Goal: Check status: Check status

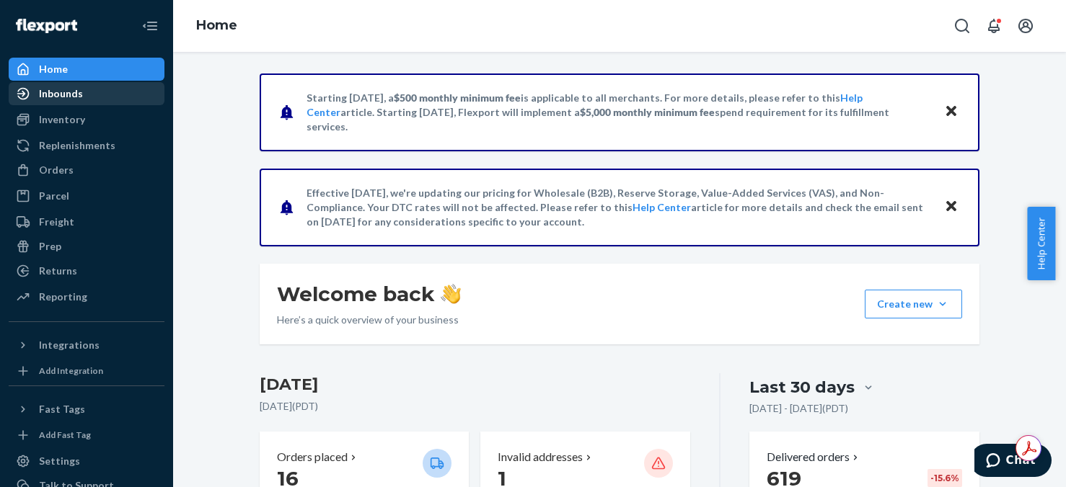
click at [53, 97] on div "Inbounds" at bounding box center [61, 94] width 44 height 14
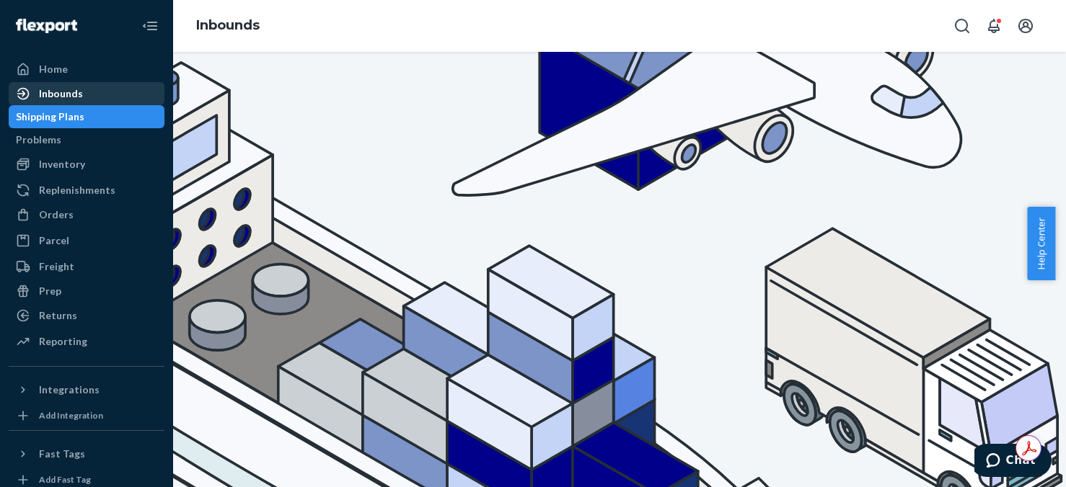
scroll to position [144, 0]
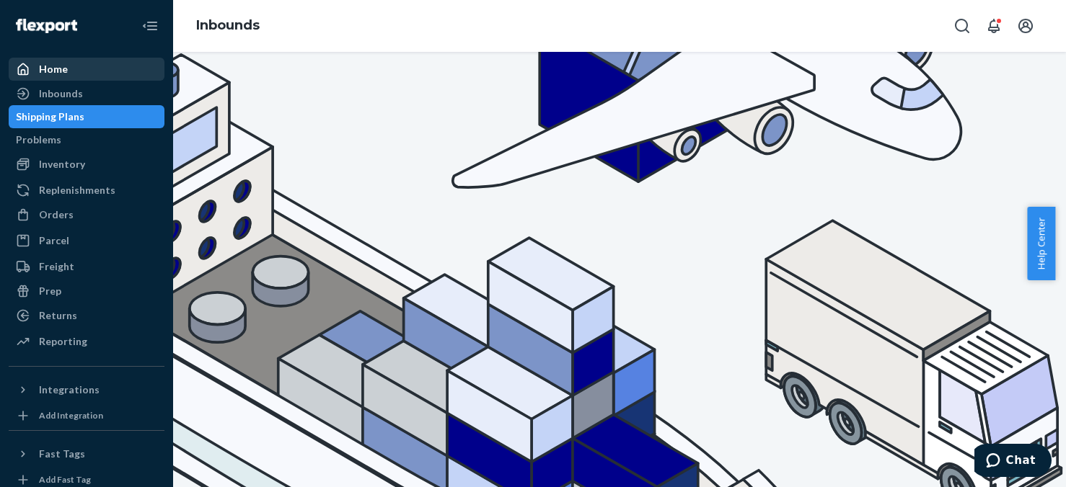
click at [46, 71] on div "Home" at bounding box center [53, 69] width 29 height 14
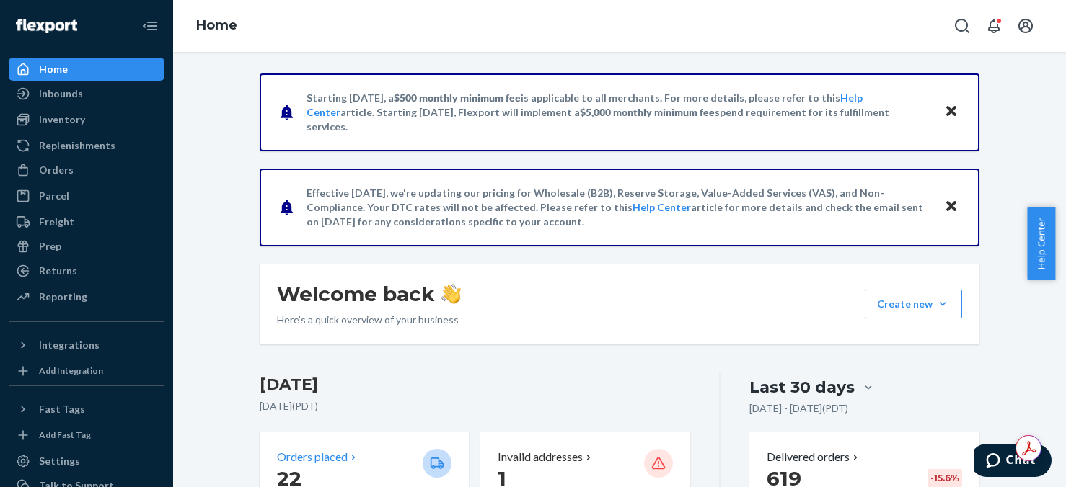
click at [322, 467] on p "22" at bounding box center [344, 479] width 134 height 26
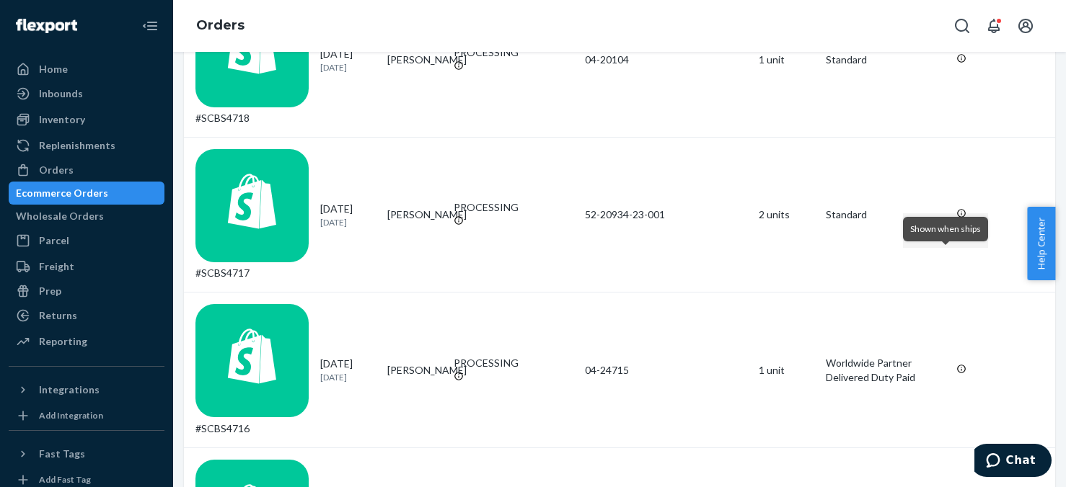
scroll to position [721, 0]
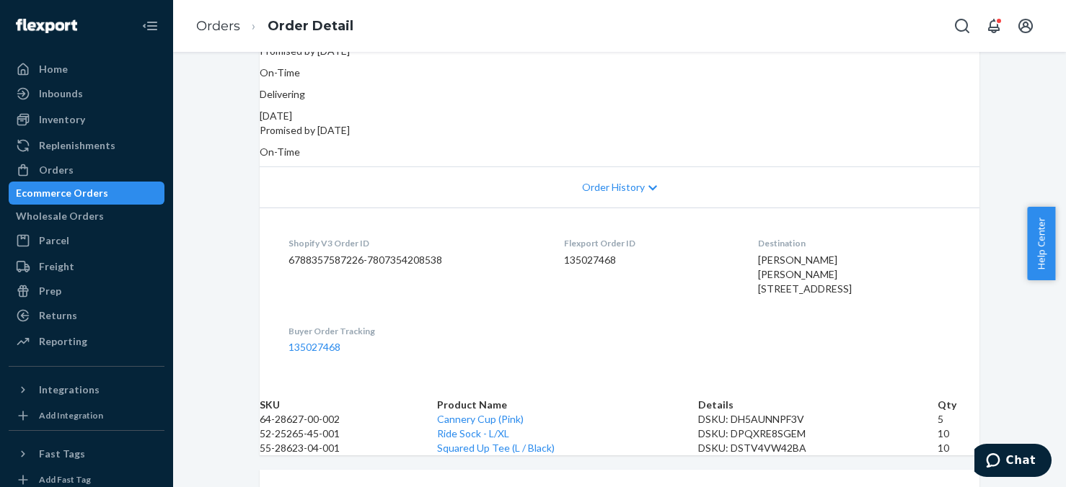
scroll to position [144, 0]
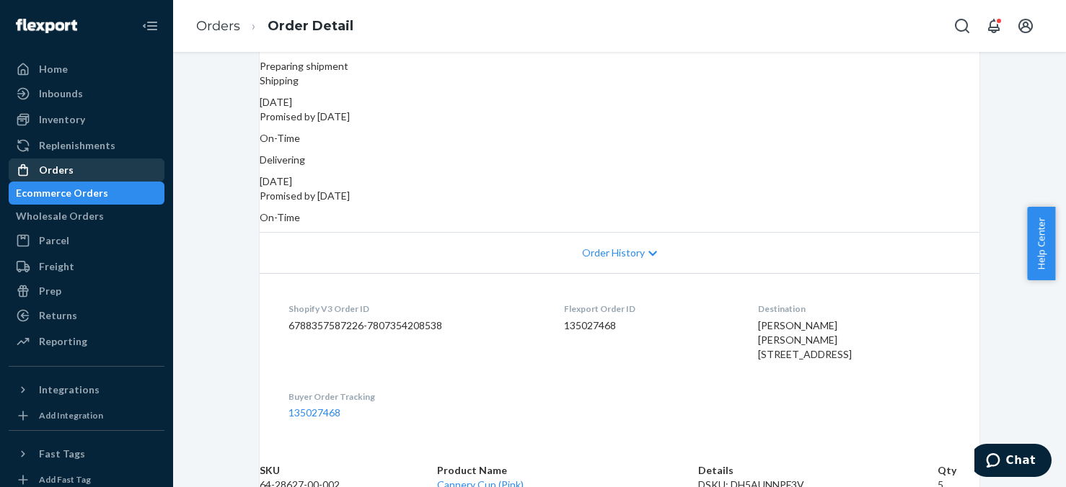
click at [63, 169] on div "Orders" at bounding box center [56, 170] width 35 height 14
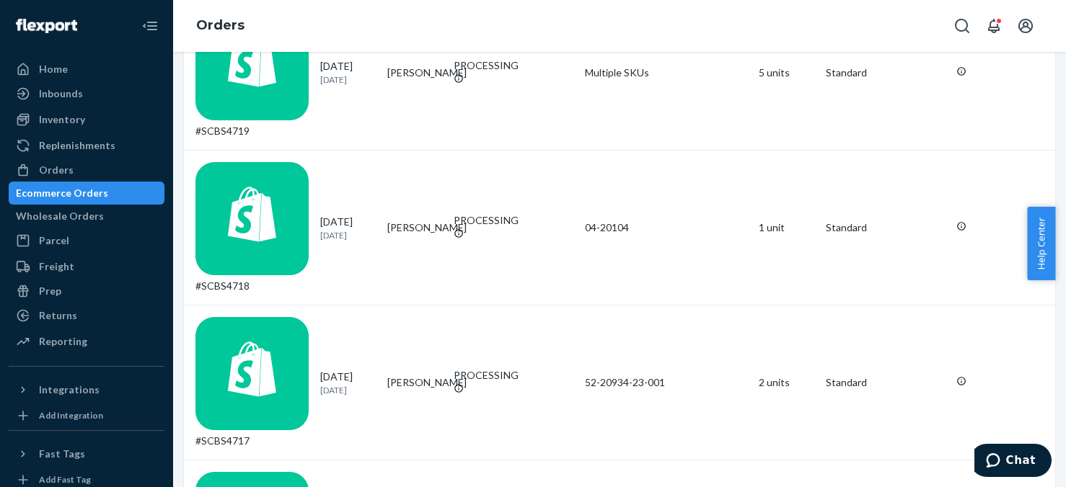
scroll to position [505, 0]
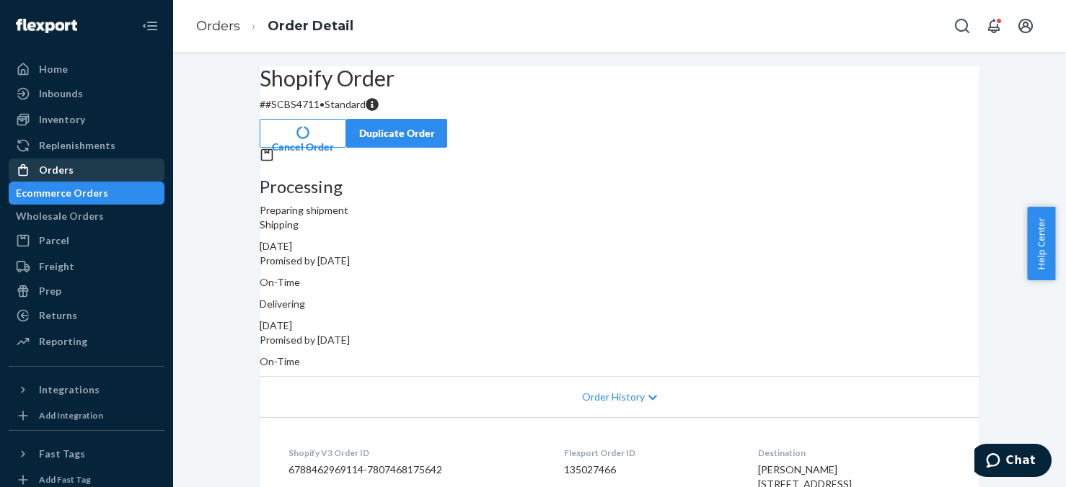
click at [57, 170] on div "Orders" at bounding box center [56, 170] width 35 height 14
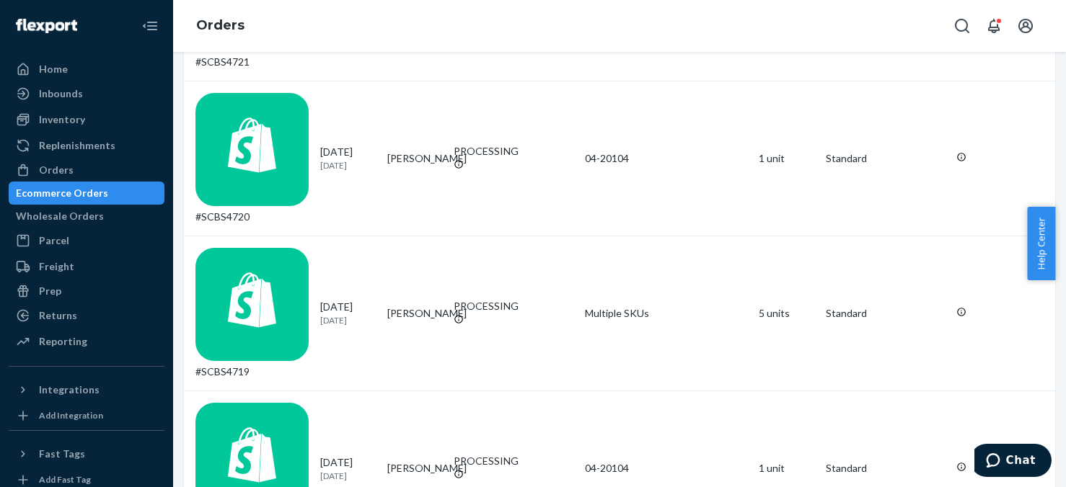
scroll to position [216, 0]
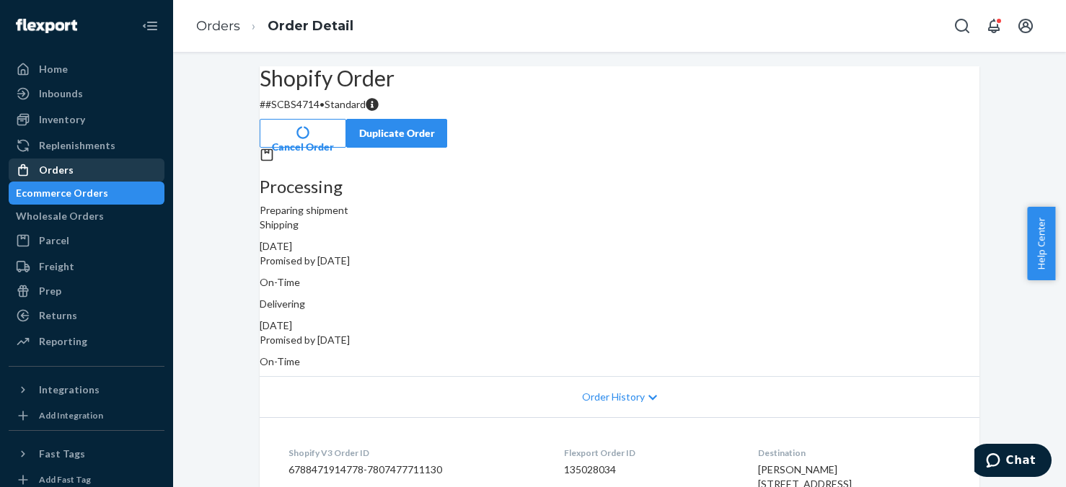
click at [45, 172] on div "Orders" at bounding box center [56, 170] width 35 height 14
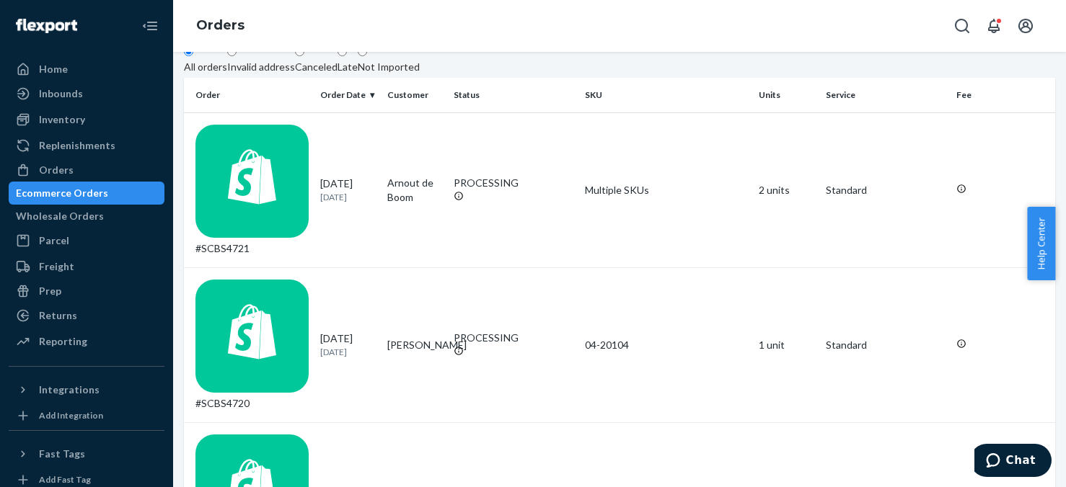
scroll to position [144, 0]
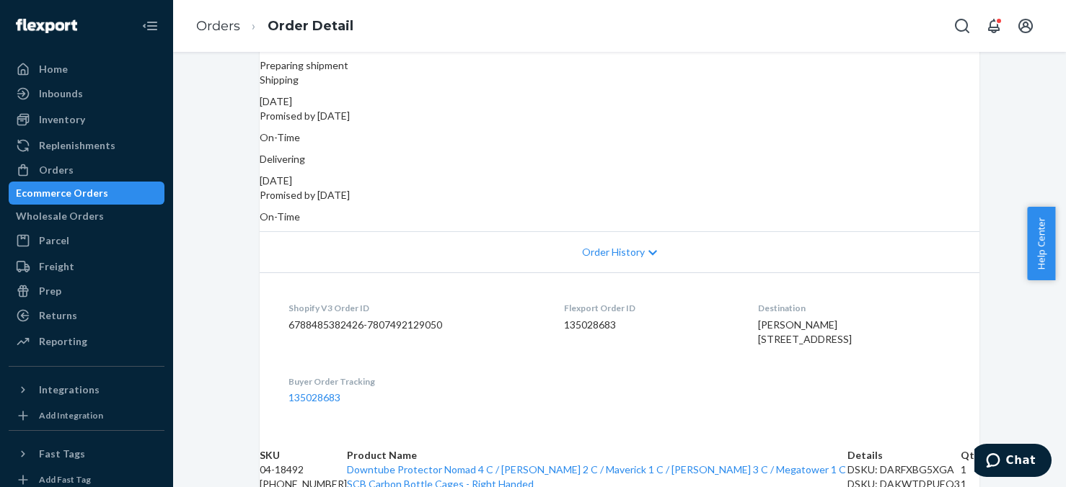
scroll to position [72, 0]
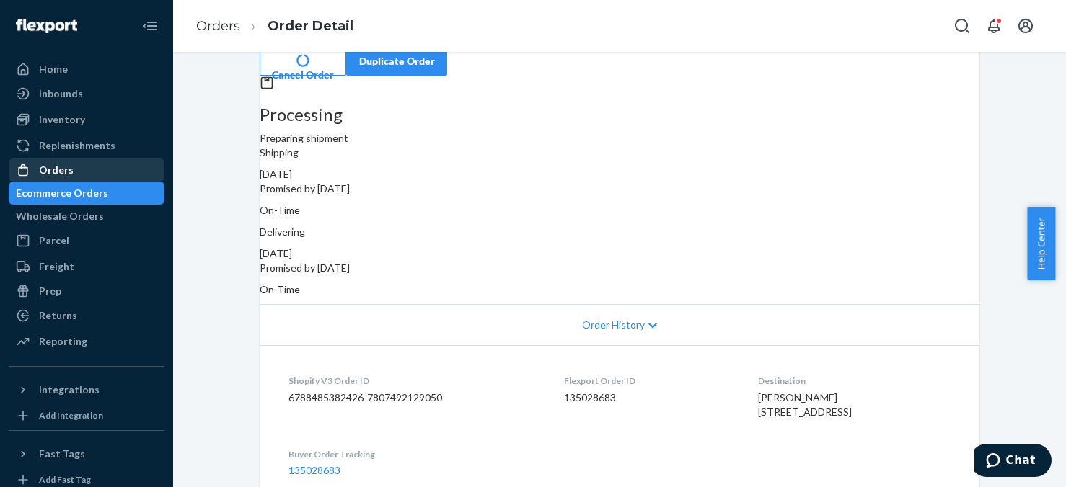
click at [66, 170] on div "Orders" at bounding box center [56, 170] width 35 height 14
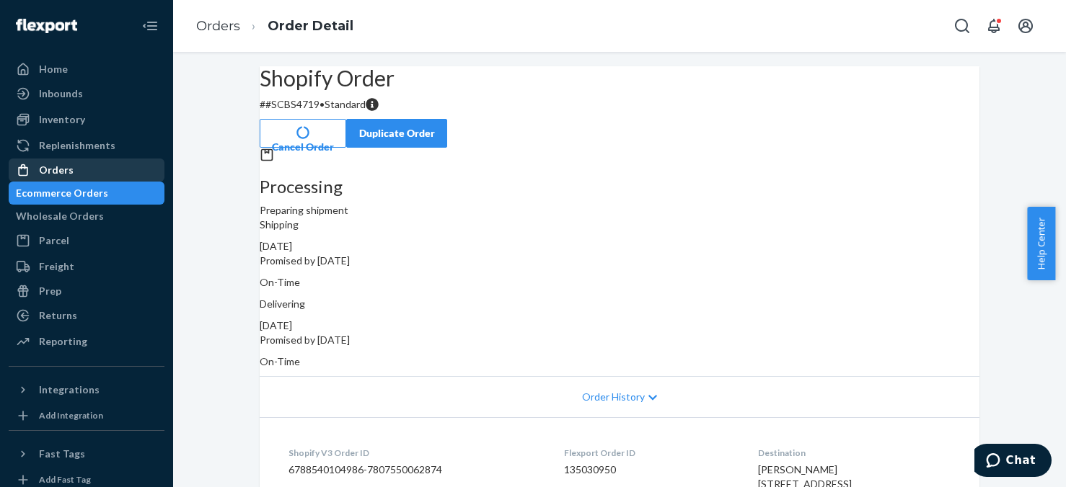
click at [68, 171] on div "Orders" at bounding box center [56, 170] width 35 height 14
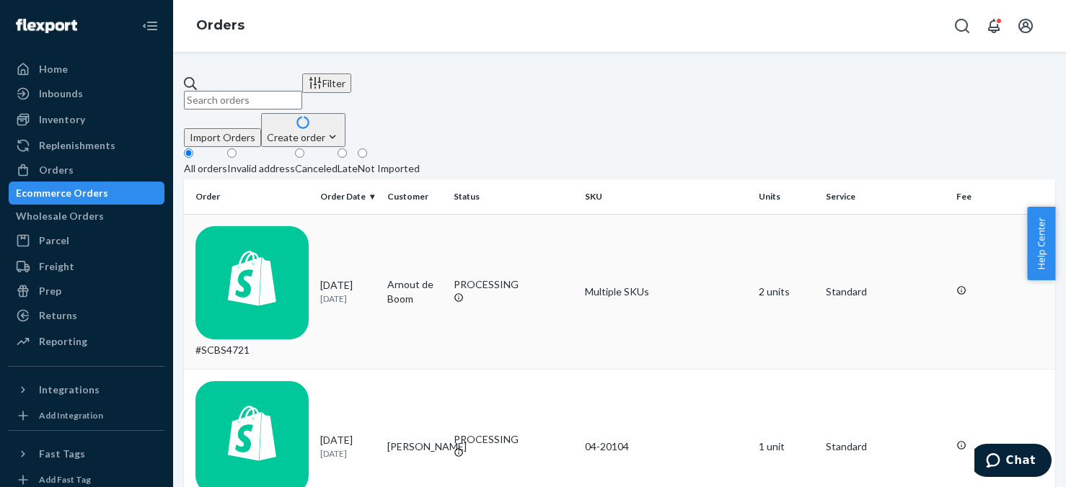
click at [758, 228] on td "2 units" at bounding box center [786, 291] width 67 height 155
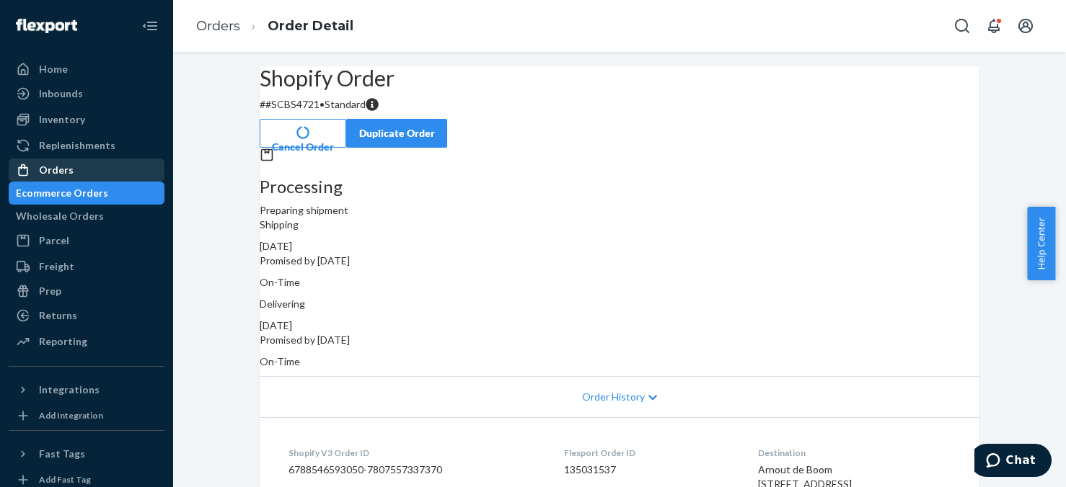
click at [72, 169] on div "Orders" at bounding box center [86, 170] width 153 height 20
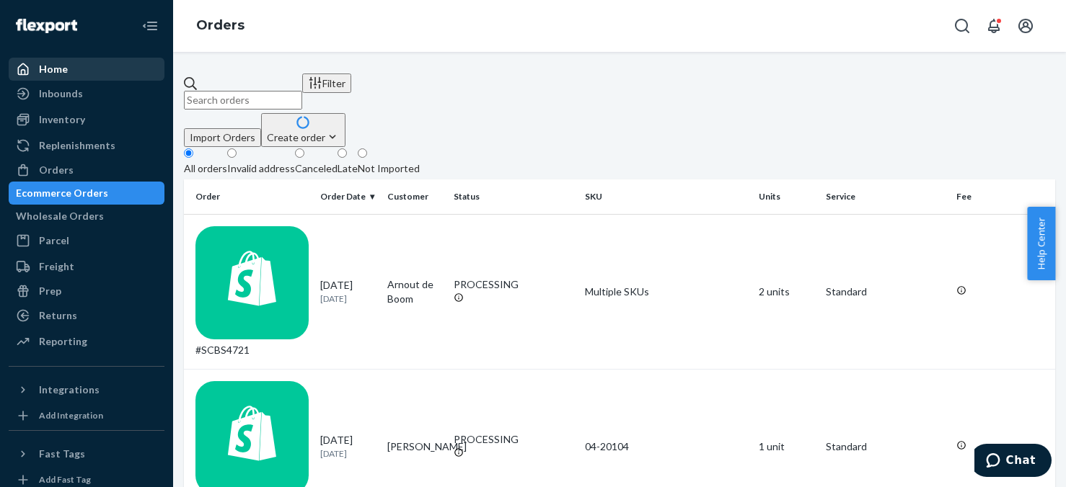
click at [63, 74] on div "Home" at bounding box center [53, 69] width 29 height 14
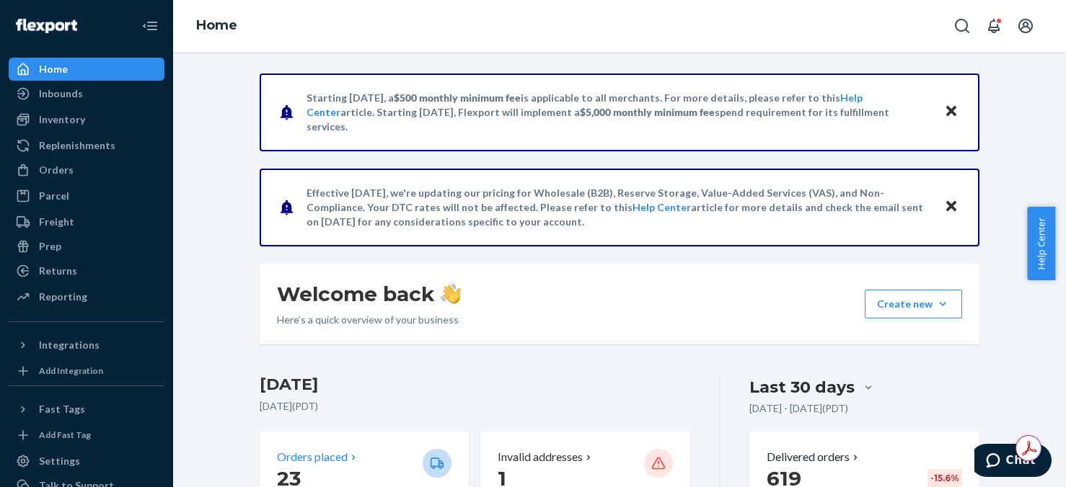
click at [363, 461] on div "Orders placed" at bounding box center [344, 457] width 134 height 17
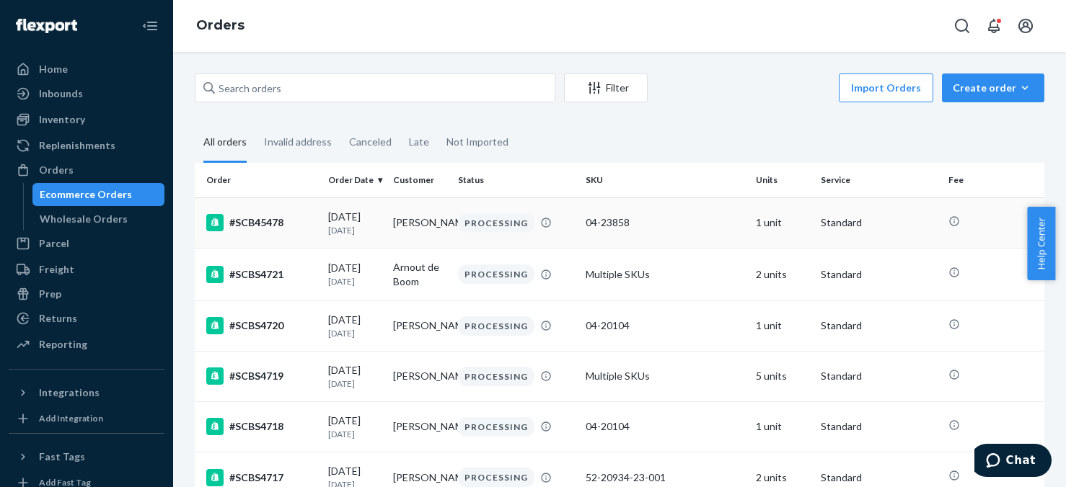
click at [759, 221] on td "1 unit" at bounding box center [782, 223] width 65 height 50
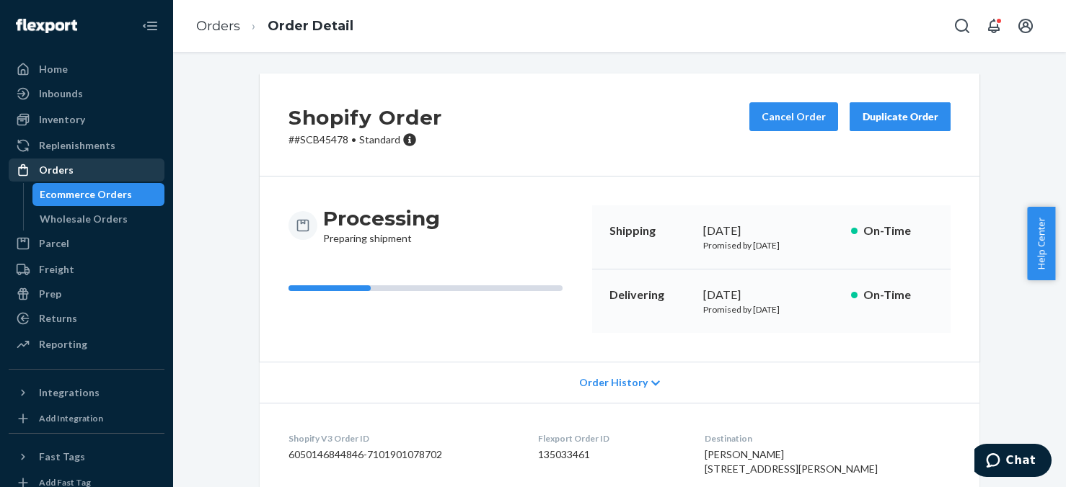
click at [60, 166] on div "Orders" at bounding box center [56, 170] width 35 height 14
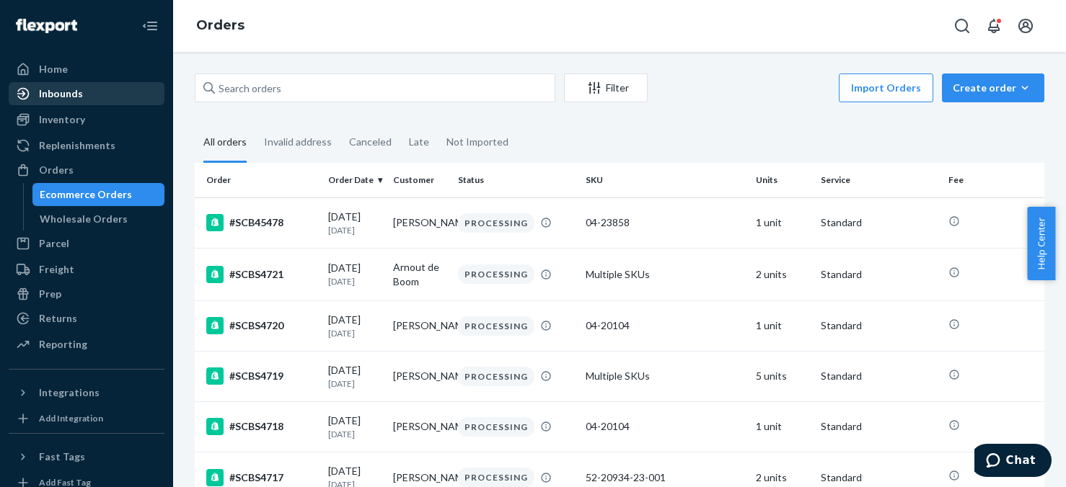
click at [50, 91] on div "Inbounds" at bounding box center [61, 94] width 44 height 14
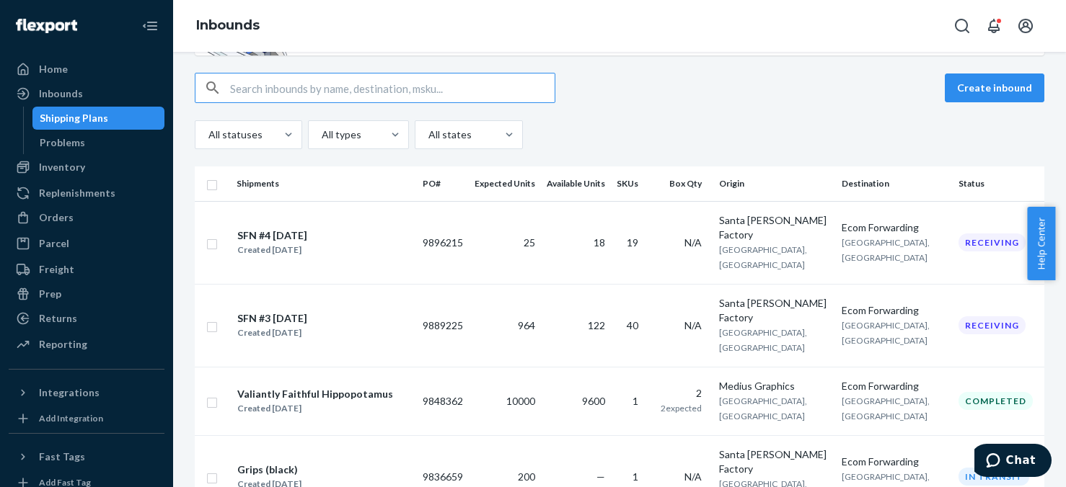
scroll to position [144, 0]
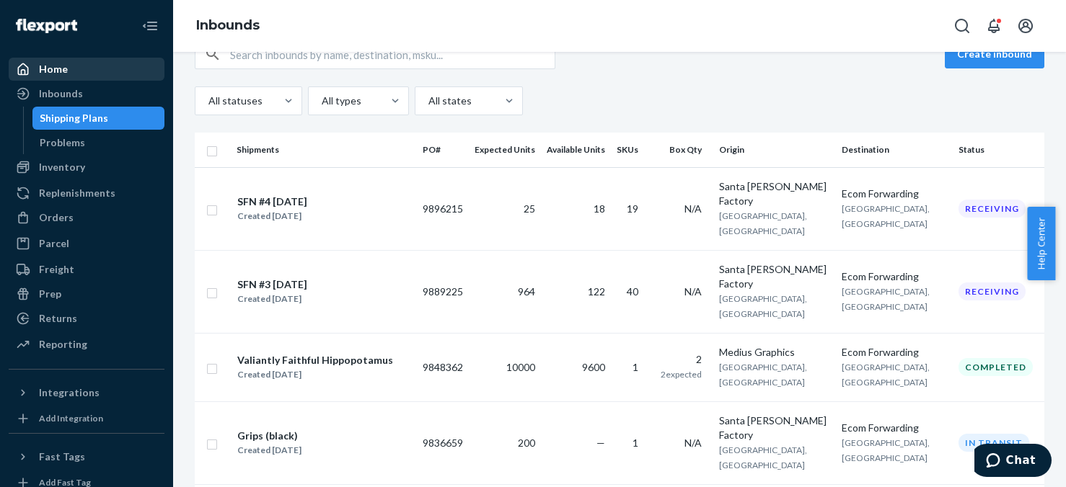
click at [58, 70] on div "Home" at bounding box center [53, 69] width 29 height 14
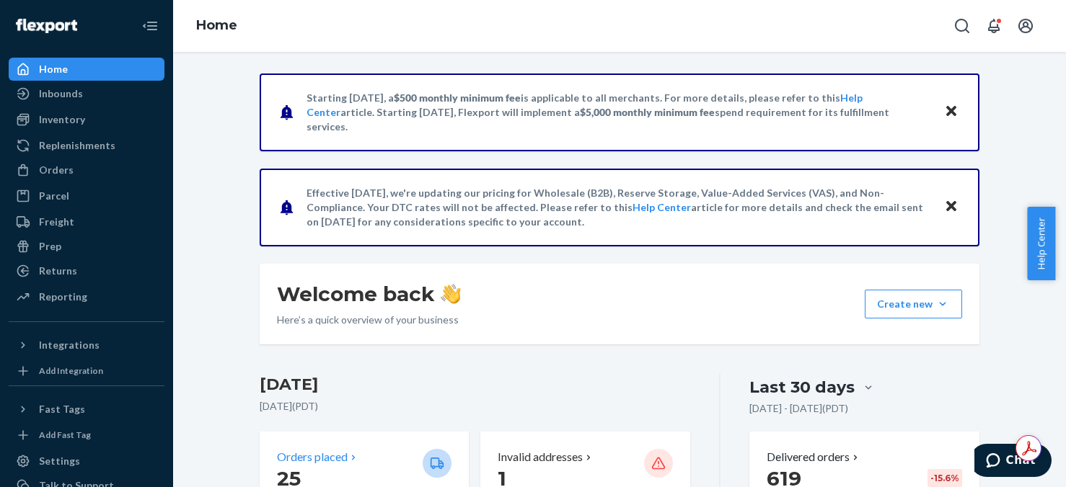
click at [354, 468] on p "25" at bounding box center [344, 479] width 134 height 26
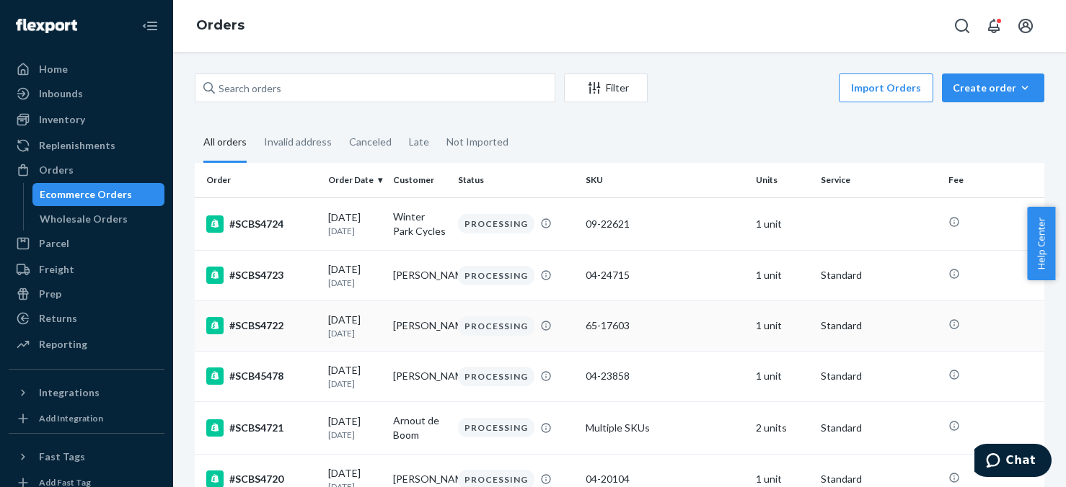
click at [758, 327] on td "1 unit" at bounding box center [782, 326] width 65 height 50
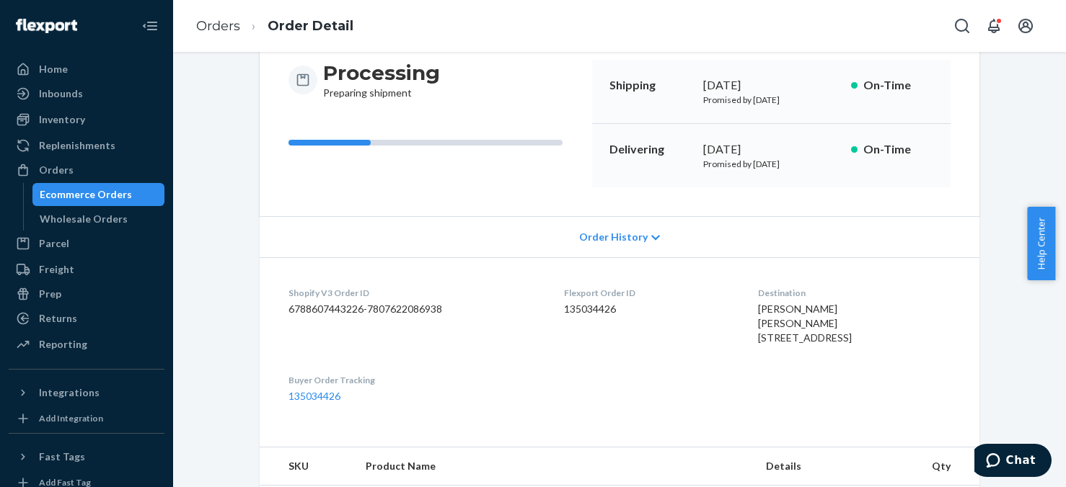
scroll to position [144, 0]
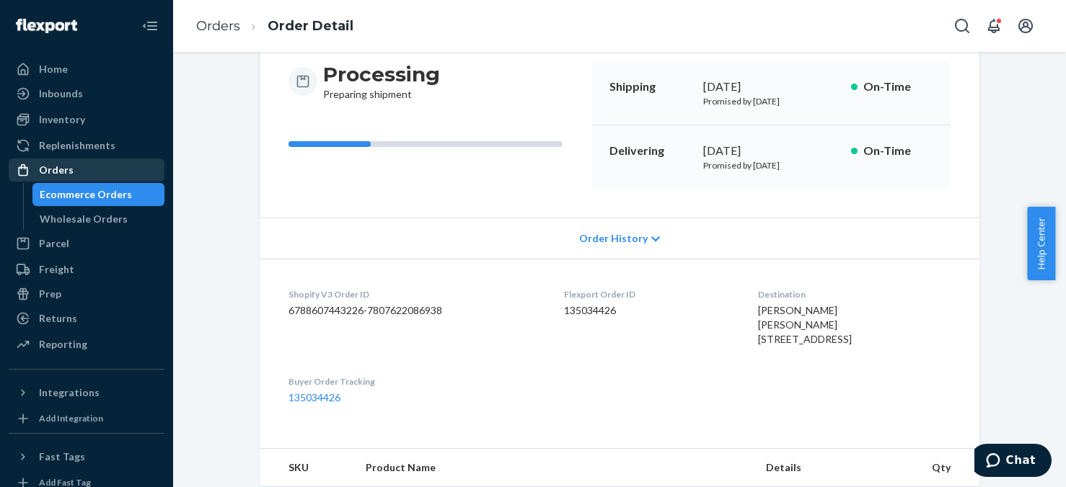
click at [75, 173] on div "Orders" at bounding box center [86, 170] width 153 height 20
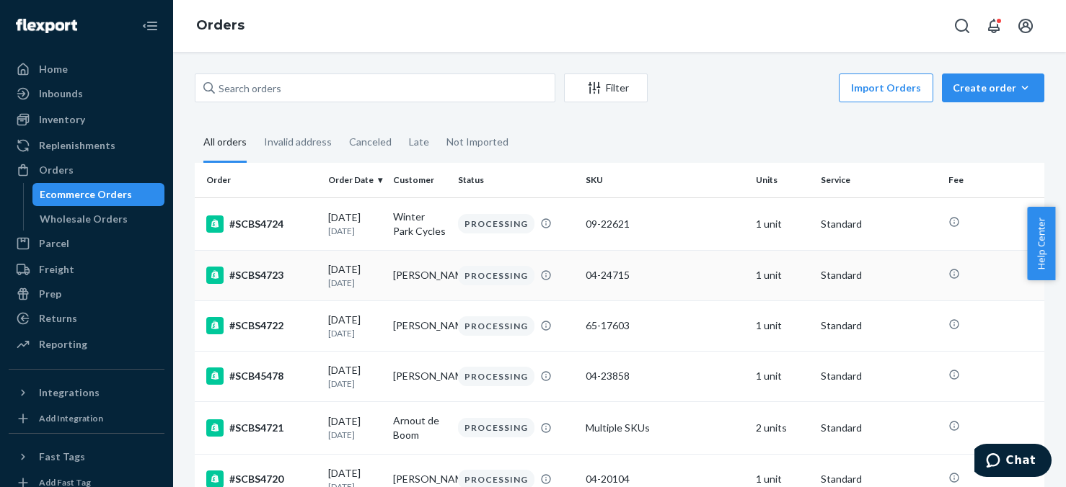
click at [787, 268] on td "1 unit" at bounding box center [782, 275] width 65 height 50
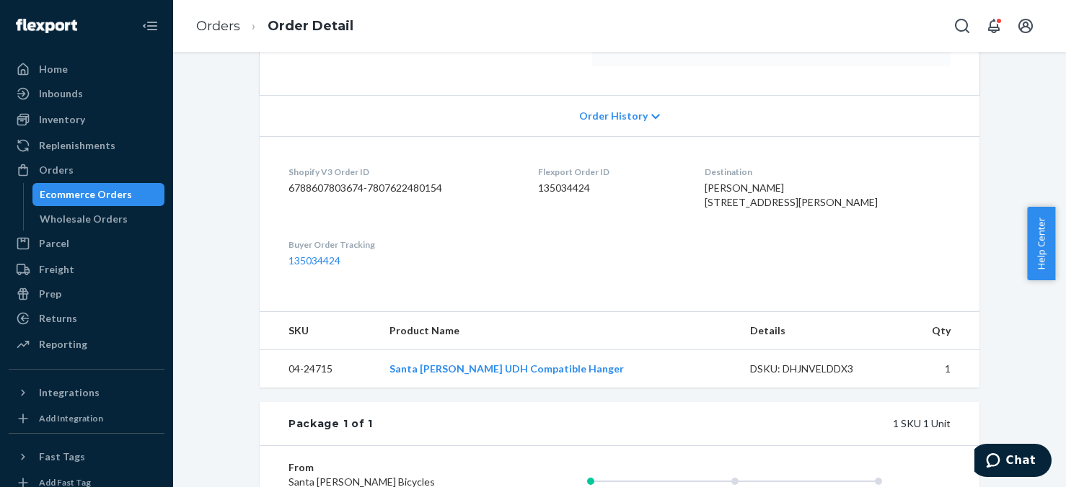
scroll to position [288, 0]
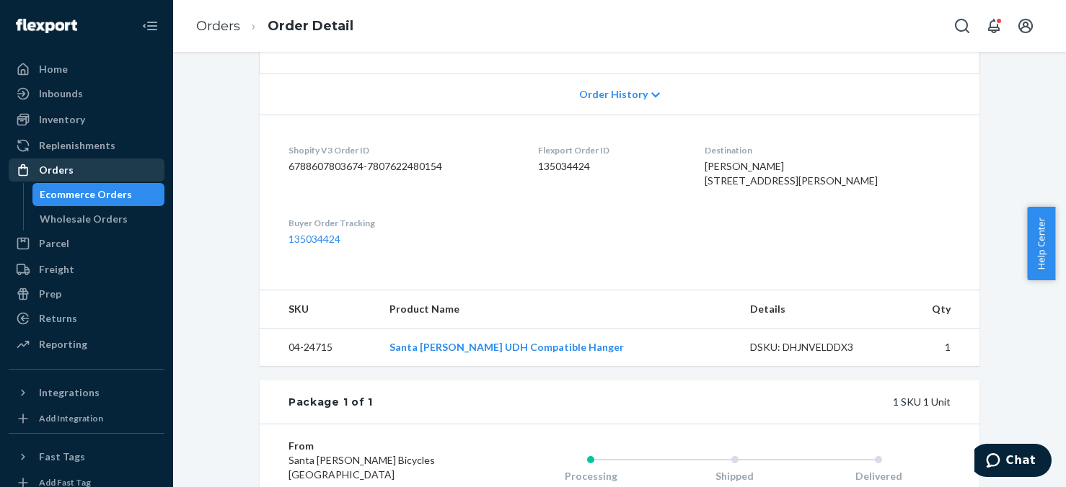
click at [56, 169] on div "Orders" at bounding box center [56, 170] width 35 height 14
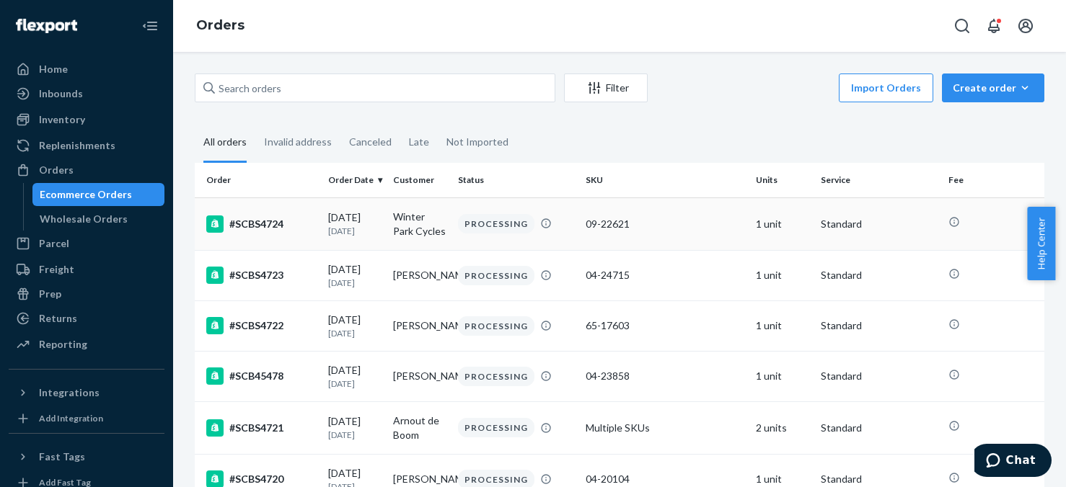
click at [765, 221] on td "1 unit" at bounding box center [782, 224] width 65 height 53
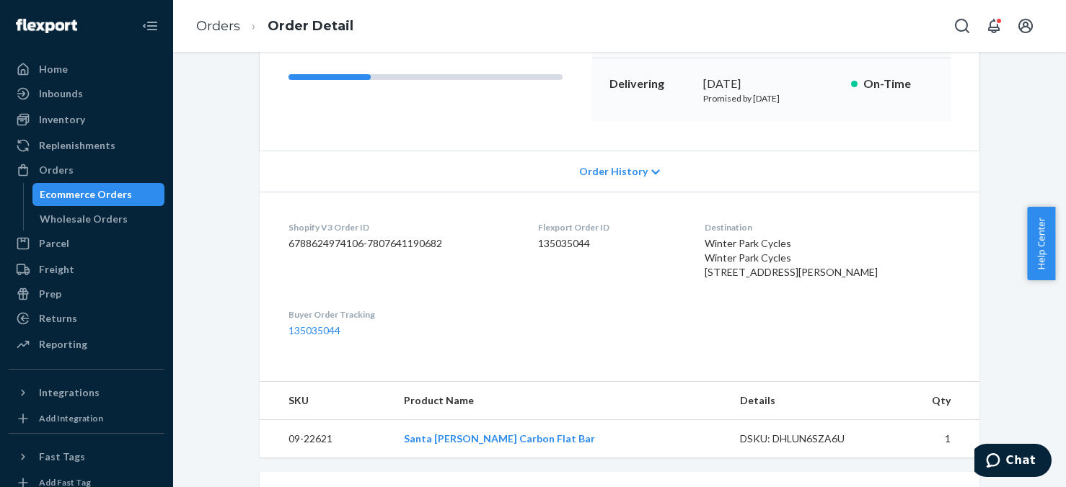
scroll to position [216, 0]
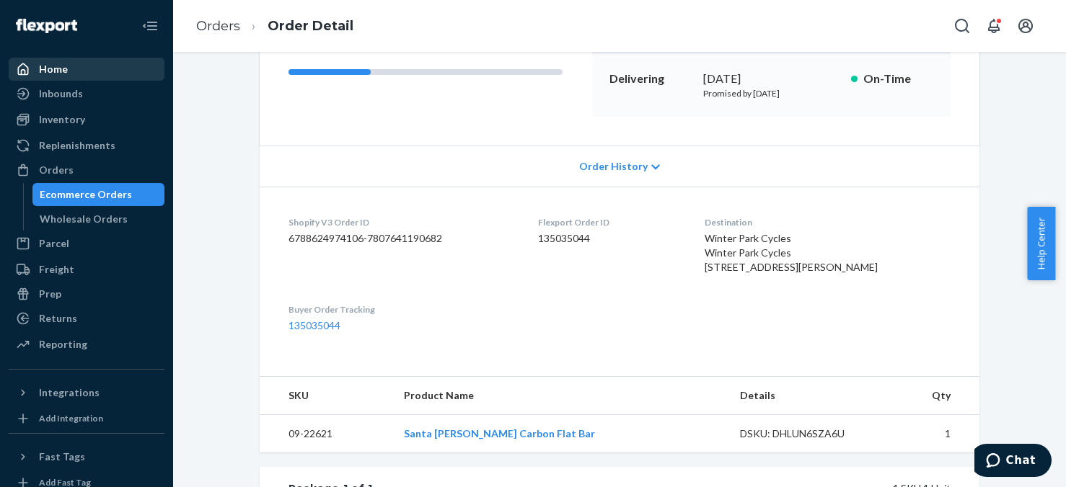
click at [66, 74] on div "Home" at bounding box center [86, 69] width 153 height 20
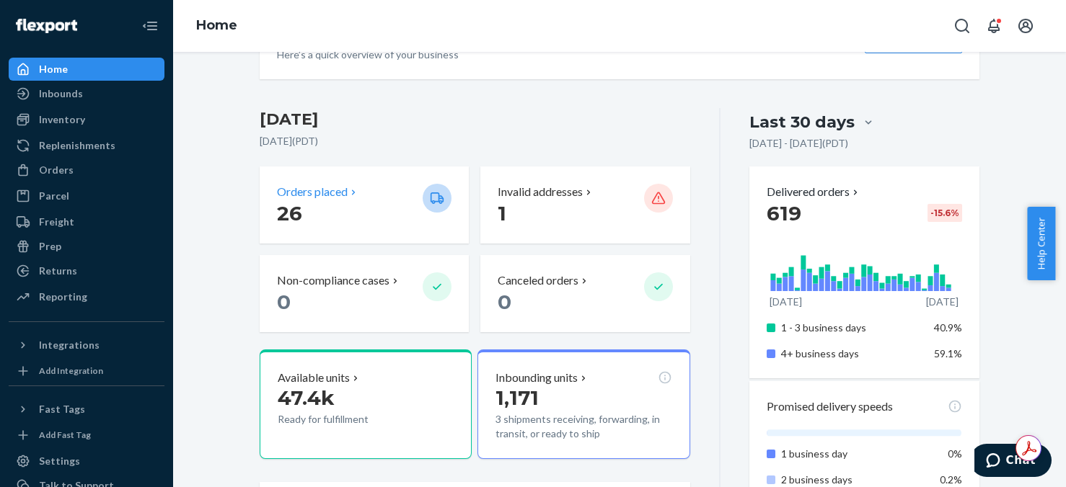
scroll to position [288, 0]
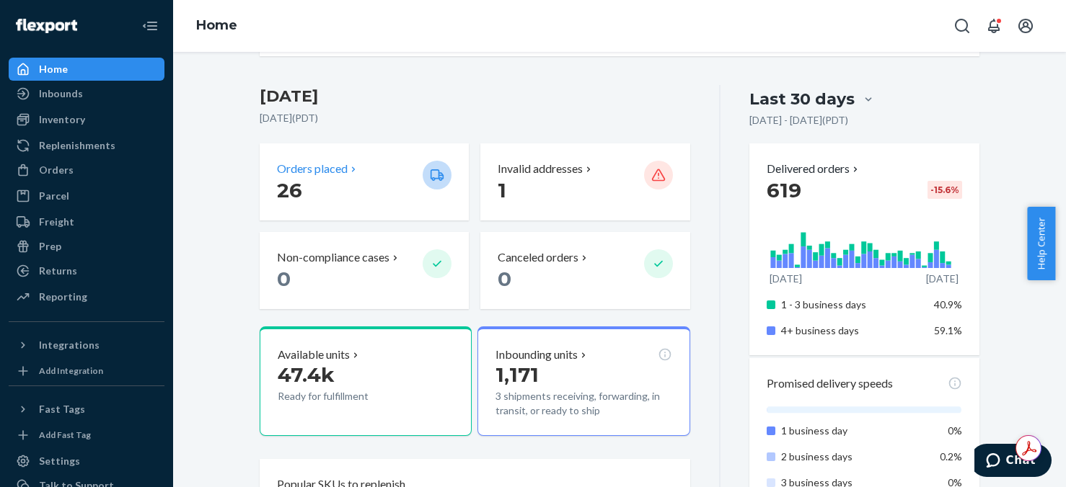
click at [342, 190] on p "26" at bounding box center [344, 190] width 134 height 26
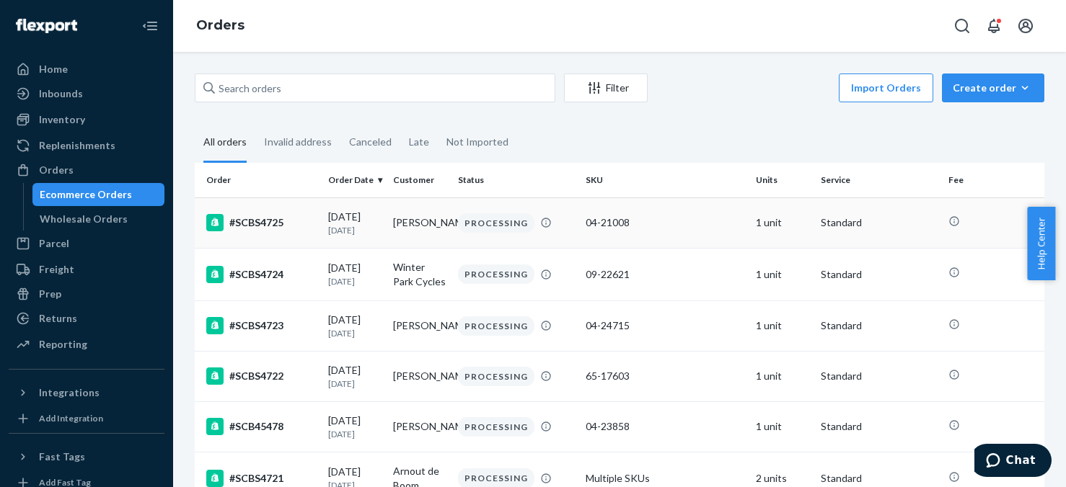
click at [766, 221] on td "1 unit" at bounding box center [782, 223] width 65 height 50
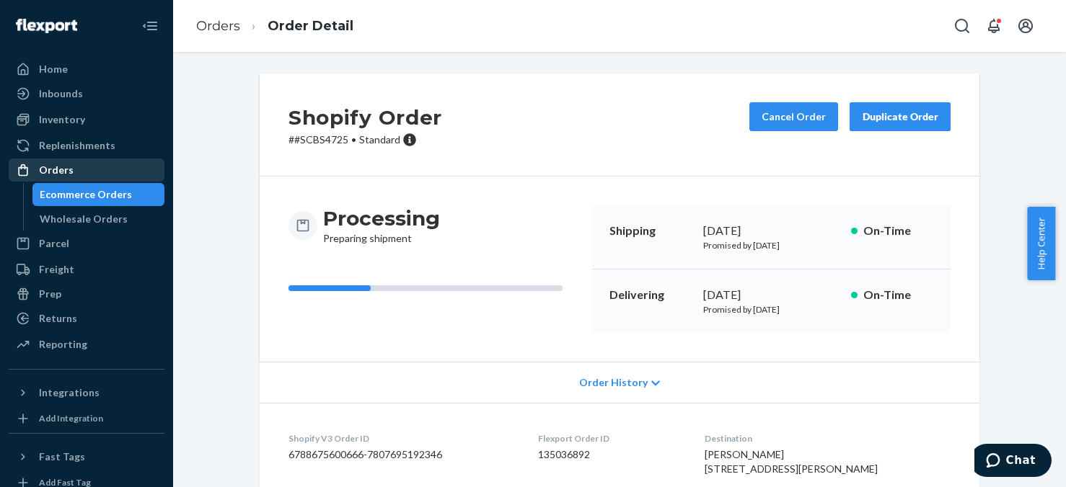
click at [61, 170] on div "Orders" at bounding box center [56, 170] width 35 height 14
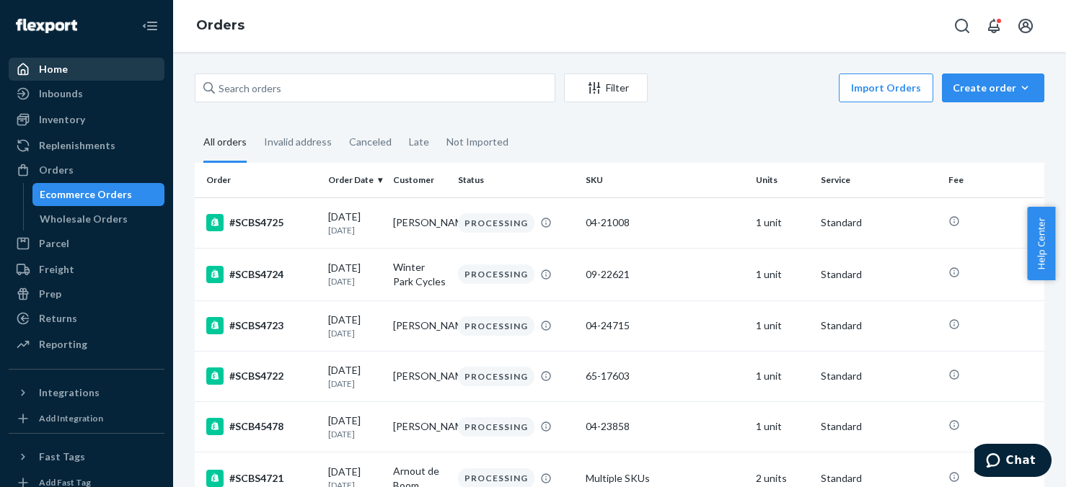
click at [59, 67] on div "Home" at bounding box center [53, 69] width 29 height 14
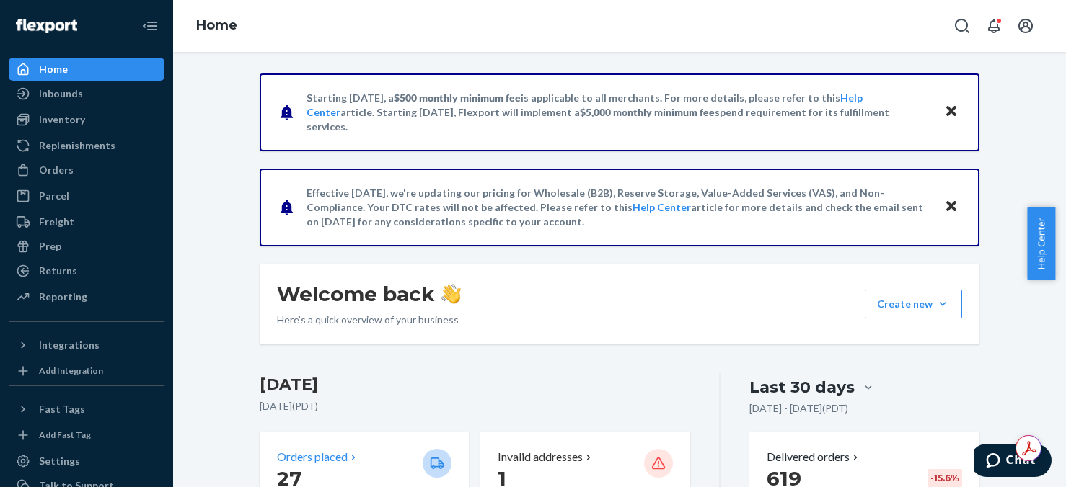
click at [361, 471] on p "27" at bounding box center [344, 479] width 134 height 26
